Goal: Find contact information: Find contact information

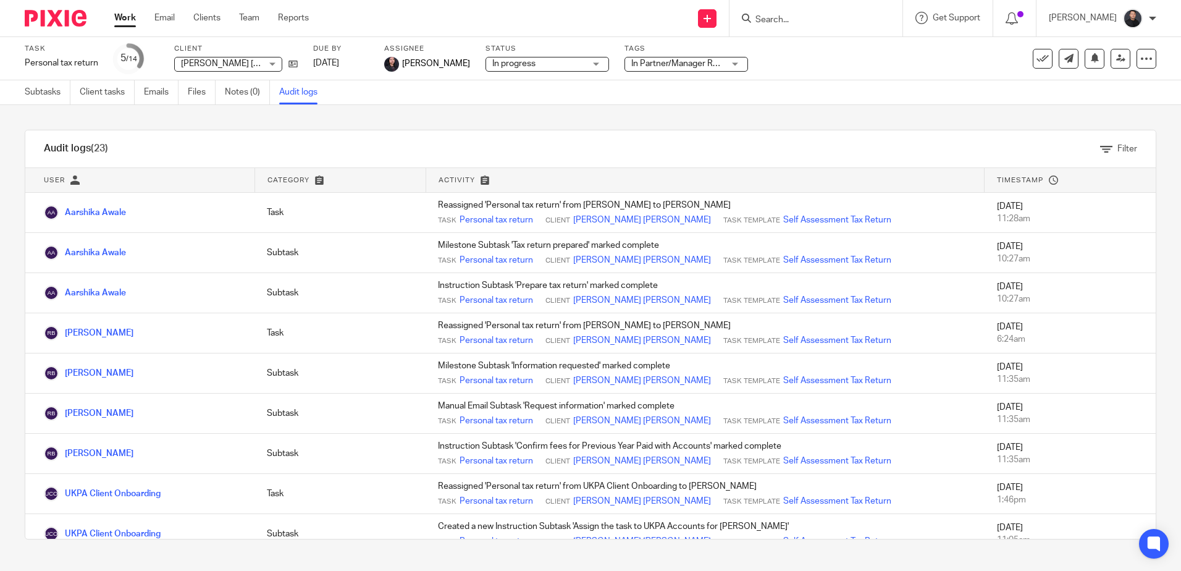
click at [779, 25] on input "Search" at bounding box center [809, 20] width 111 height 11
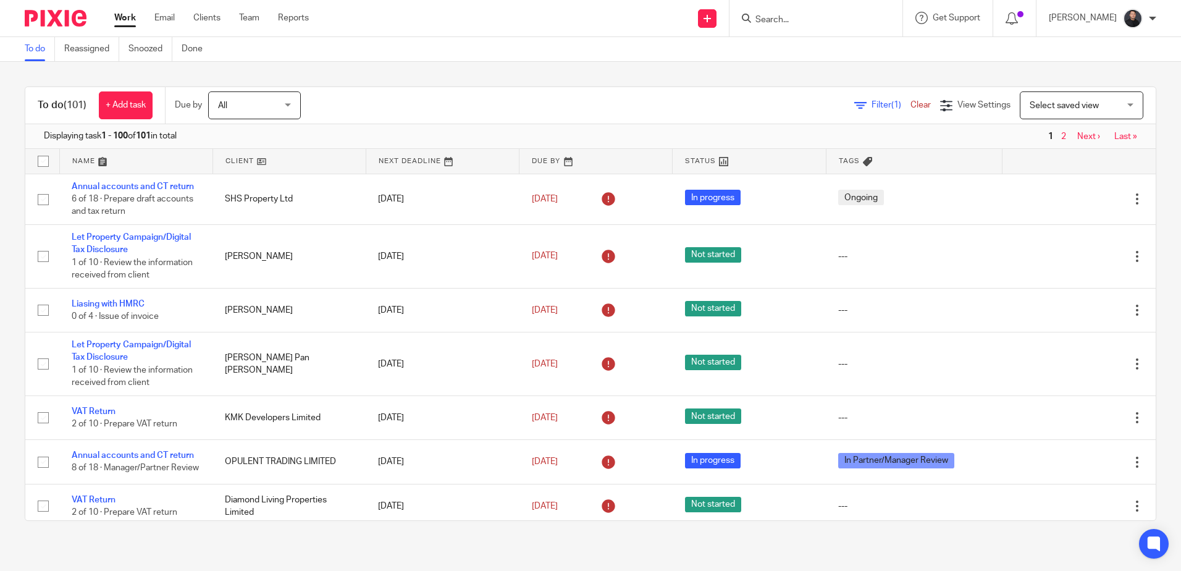
click at [779, 25] on input "Search" at bounding box center [809, 20] width 111 height 11
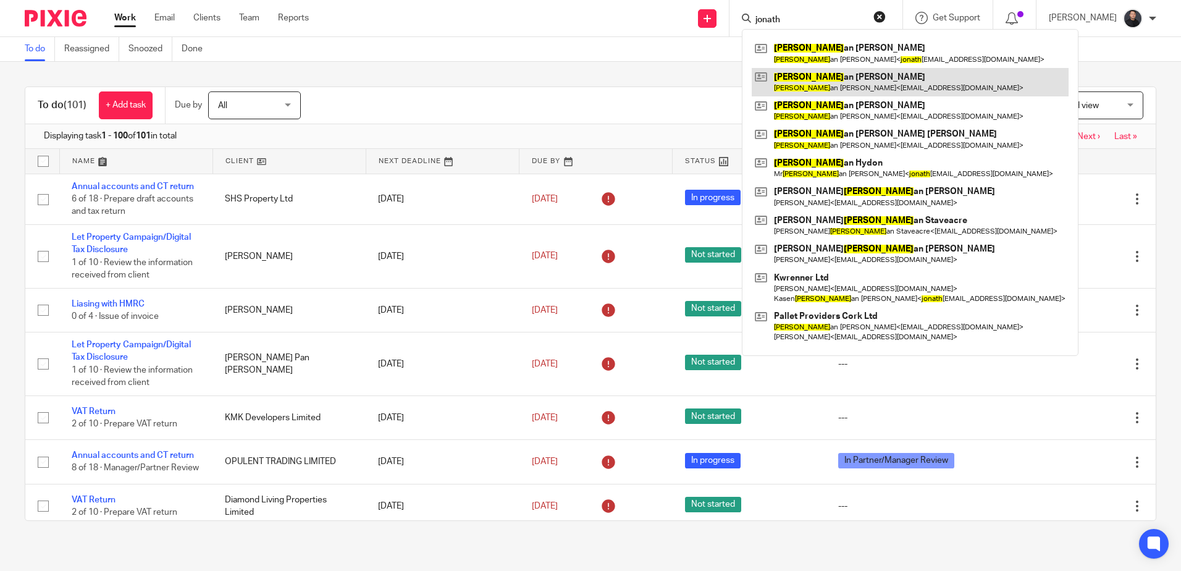
type input "jonath"
click at [837, 74] on link at bounding box center [910, 82] width 317 height 28
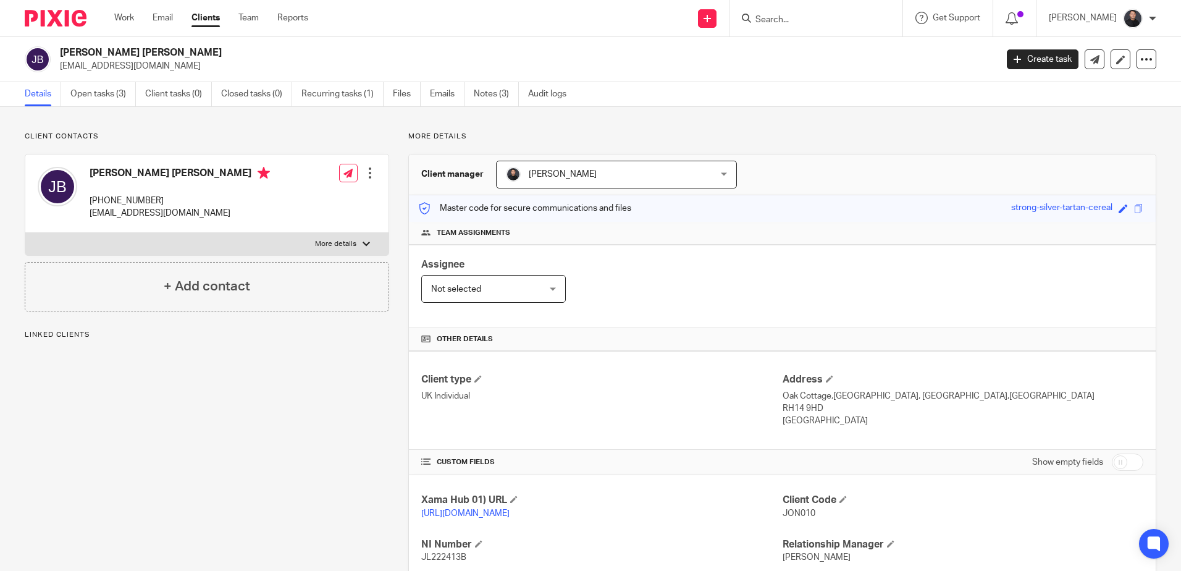
click at [127, 196] on p "+44 7936 824678" at bounding box center [180, 201] width 180 height 12
